Goal: Information Seeking & Learning: Learn about a topic

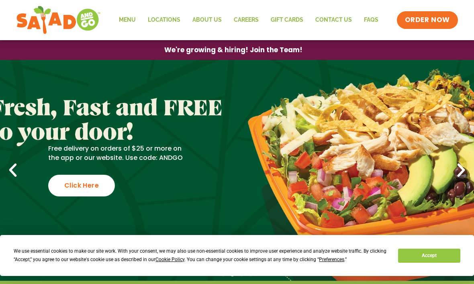
click at [132, 20] on link "Menu" at bounding box center [127, 20] width 29 height 18
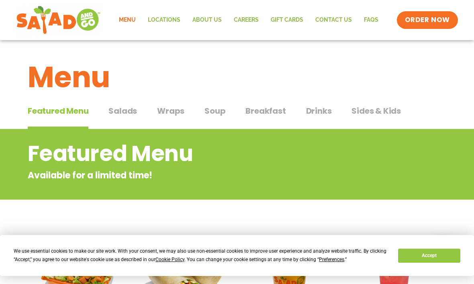
click at [127, 21] on link "Menu" at bounding box center [127, 20] width 29 height 18
click at [121, 110] on span "Salads" at bounding box center [122, 111] width 29 height 12
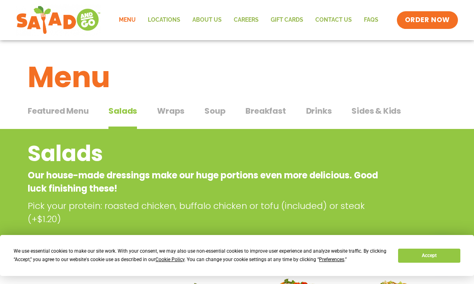
click at [169, 110] on span "Wraps" at bounding box center [170, 111] width 27 height 12
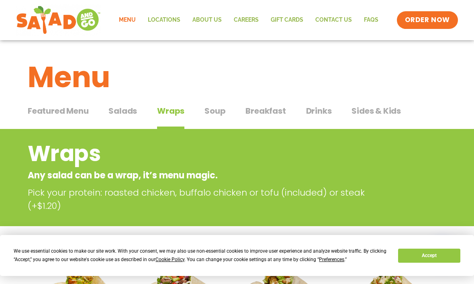
click at [218, 113] on span "Soup" at bounding box center [214, 111] width 21 height 12
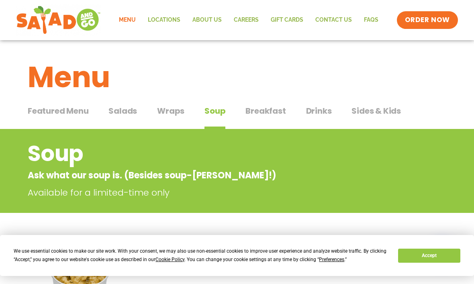
click at [272, 108] on span "Breakfast" at bounding box center [265, 111] width 40 height 12
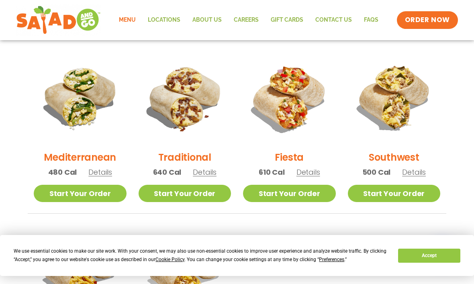
scroll to position [200, 0]
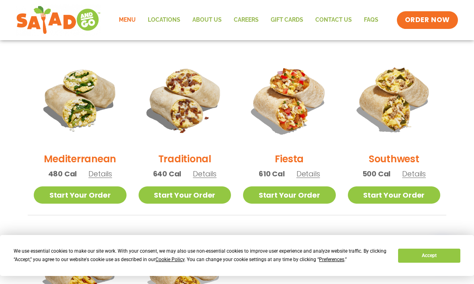
click at [410, 156] on h2 "Southwest" at bounding box center [394, 159] width 51 height 14
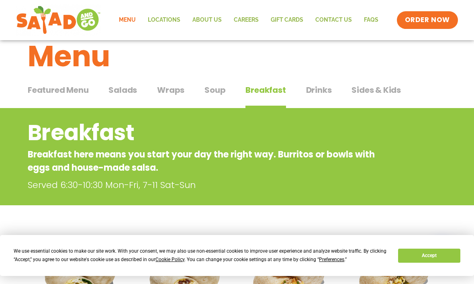
scroll to position [0, 0]
